Goal: Find specific page/section: Find specific page/section

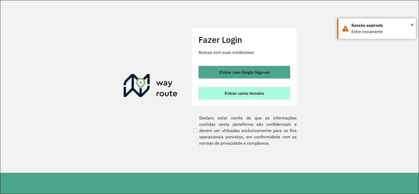
click at [218, 92] on button "Entrar como terceiro" at bounding box center [245, 93] width 92 height 13
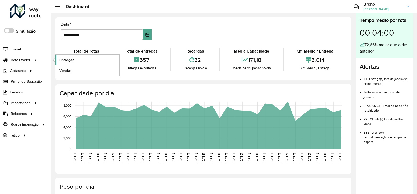
click at [65, 61] on span "Entregas" at bounding box center [66, 59] width 15 height 5
click at [66, 62] on span "Entregas" at bounding box center [66, 59] width 15 height 5
